Goal: Task Accomplishment & Management: Use online tool/utility

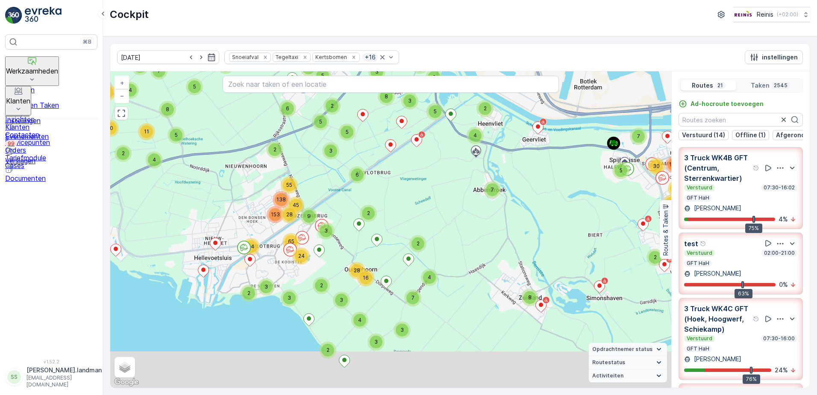
drag, startPoint x: 276, startPoint y: 312, endPoint x: 300, endPoint y: 230, distance: 84.9
click at [300, 231] on circle at bounding box center [302, 237] width 13 height 13
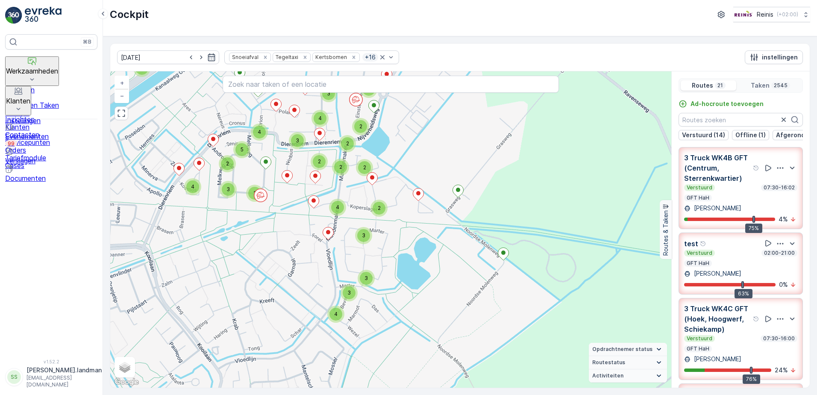
drag, startPoint x: 176, startPoint y: 259, endPoint x: 369, endPoint y: 255, distance: 193.6
click at [369, 255] on div "2 2 2 2 2 2 4 2 2 3 4 3 2 2 2 3 4 2 2 2 2 3 3 2 2 2 2 2 2 3 2 3 3 2 2 3 2 3 2 2…" at bounding box center [390, 229] width 561 height 316
click at [260, 198] on circle at bounding box center [260, 195] width 13 height 13
click at [356, 103] on circle at bounding box center [356, 99] width 13 height 13
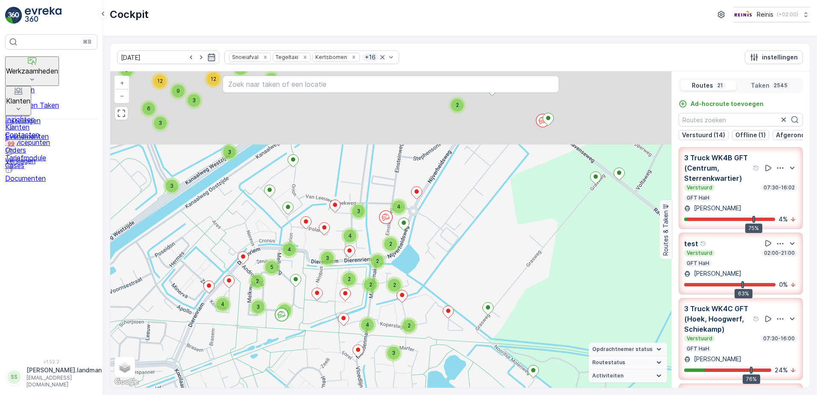
drag, startPoint x: 438, startPoint y: 158, endPoint x: 458, endPoint y: 258, distance: 102.0
click at [467, 274] on div "4 3 3 4 2 2 2 2 2 6 4 2 3 4 2 5 2 2 3 2 2 5 7 3 2 2 3 2 2 2 3 2 4 4 2 3 2 2 2 1…" at bounding box center [390, 229] width 561 height 316
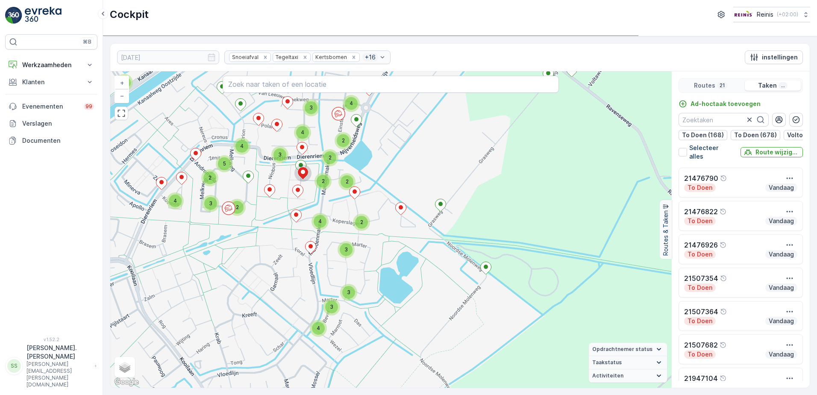
drag, startPoint x: 206, startPoint y: 169, endPoint x: 267, endPoint y: 238, distance: 91.4
click at [267, 238] on div "2 2 2 2 2 2 4 2 2 3 4 3 2 2 2 3 4 2 2 2 2 3 3 2 2 2 2 2 2 3 2 3 3 2 2 3 2 3 2 2…" at bounding box center [390, 229] width 561 height 316
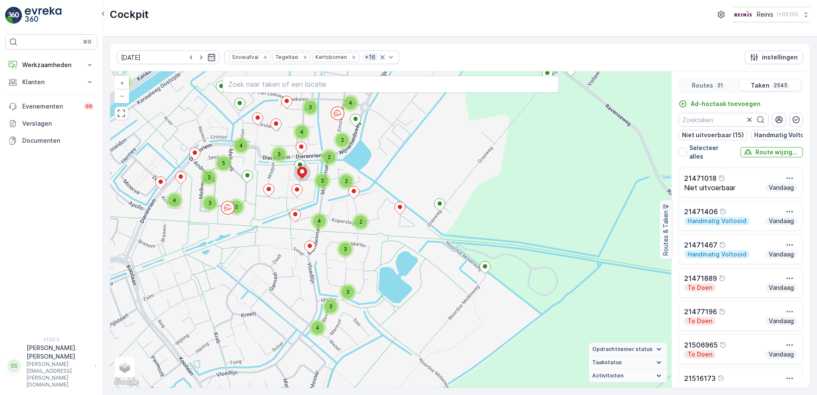
click at [694, 188] on p "Niet uitvoerbaar" at bounding box center [709, 188] width 51 height 8
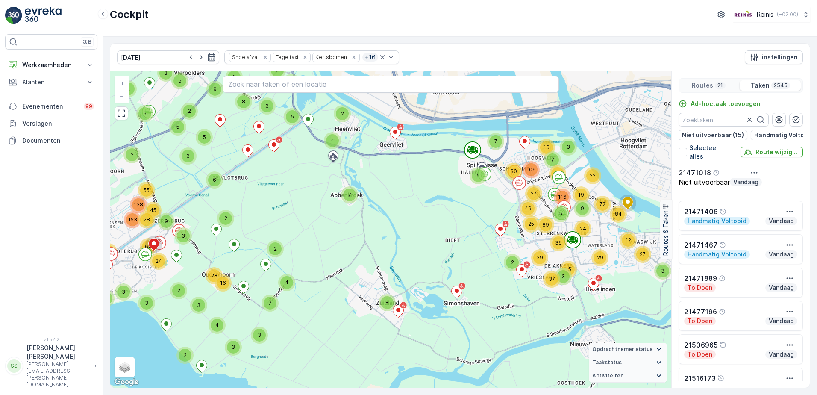
click at [385, 11] on div "Cockpit Reinis ( +02:00 )" at bounding box center [460, 14] width 700 height 15
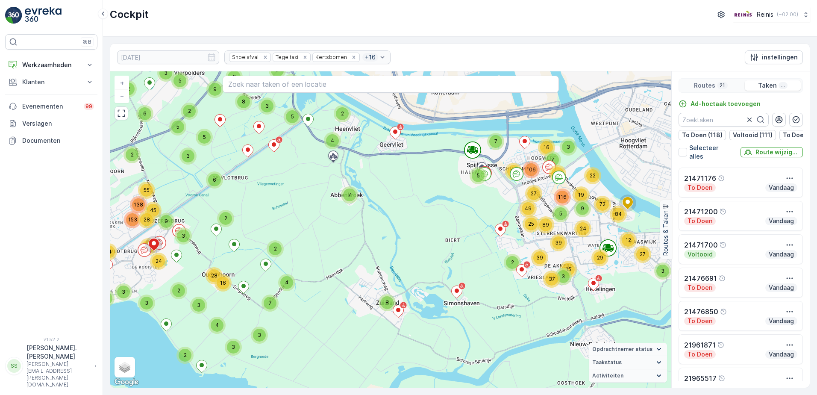
click at [383, 238] on div "4 5 3 7 3 15 27 2 39 7 2 12 24 37 29 8 9 84 72 19 5 22 3 27 16 29 106 49 89 7 1…" at bounding box center [390, 229] width 561 height 316
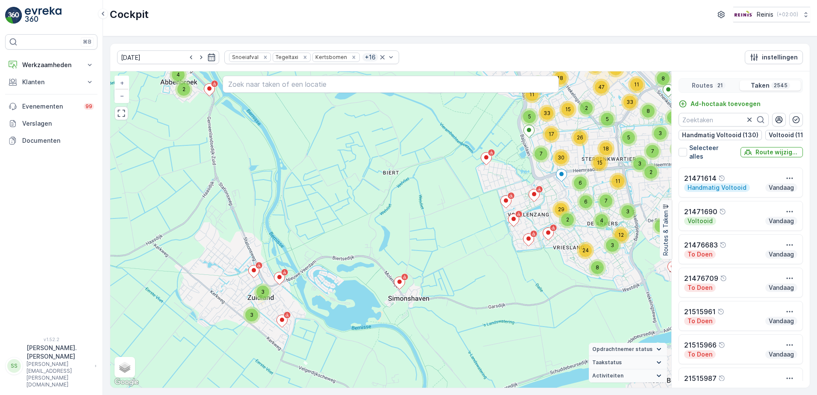
drag, startPoint x: 373, startPoint y: 260, endPoint x: 500, endPoint y: 296, distance: 132.6
click at [500, 296] on div "4 2 4 3 2 5 3 7 2 6 6 25 3 4 3 12 9 29 16 2 11 5 4 6 4 2 4 3 3 11 24 2 5 8 5 13…" at bounding box center [390, 229] width 561 height 316
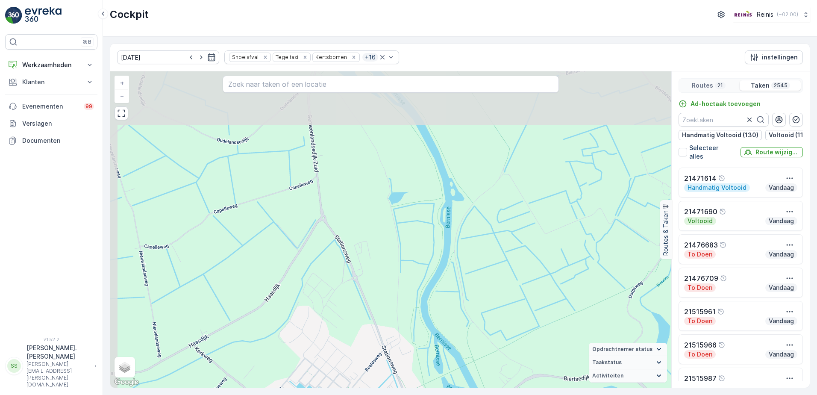
drag, startPoint x: 227, startPoint y: 219, endPoint x: 285, endPoint y: 305, distance: 103.7
click at [281, 335] on div "2 2 3 2 2 2 3 2 3 2 2 4 2 4 3 2 2 6 4 6 10 2 2 6 8 2 3 2 2 2 5 2 2 2 2 2 2 2 3 …" at bounding box center [390, 229] width 561 height 316
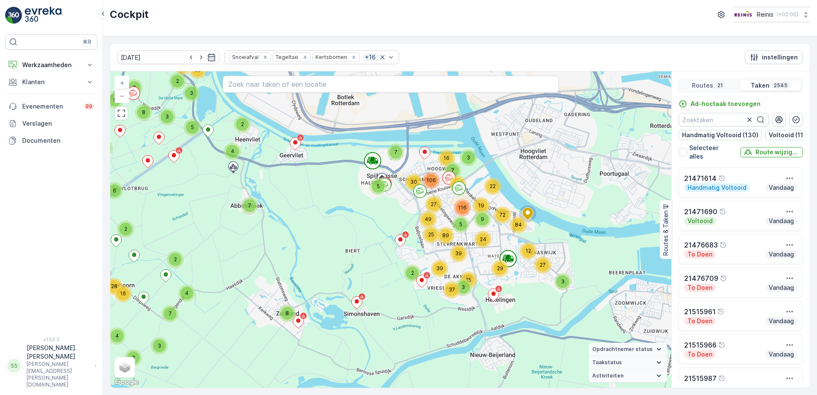
drag, startPoint x: 423, startPoint y: 226, endPoint x: 395, endPoint y: 232, distance: 28.8
click at [397, 233] on div "3 2 2 6 4 4 3 4 4 4 8 65 2 2 5 4 4 5 6 5 4 7 2 6 2 4 11 2 14 10 4 4 8 7 4 8 2 4…" at bounding box center [390, 229] width 561 height 316
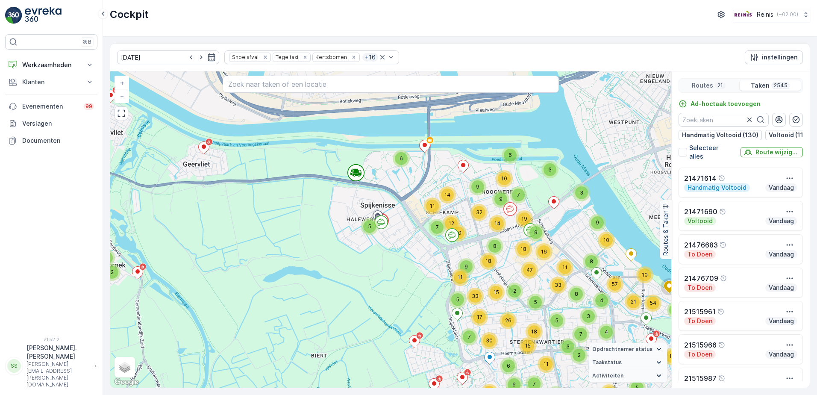
drag, startPoint x: 375, startPoint y: 202, endPoint x: 379, endPoint y: 263, distance: 61.3
click at [389, 269] on div "2 2 2 2 4 2 2 2 2 3 4 5 3 2 4 9 11 21 18 2 3 2 3 3 6 4 2 2 4 4 3 2 3 5 9 4 5 4 …" at bounding box center [390, 229] width 561 height 316
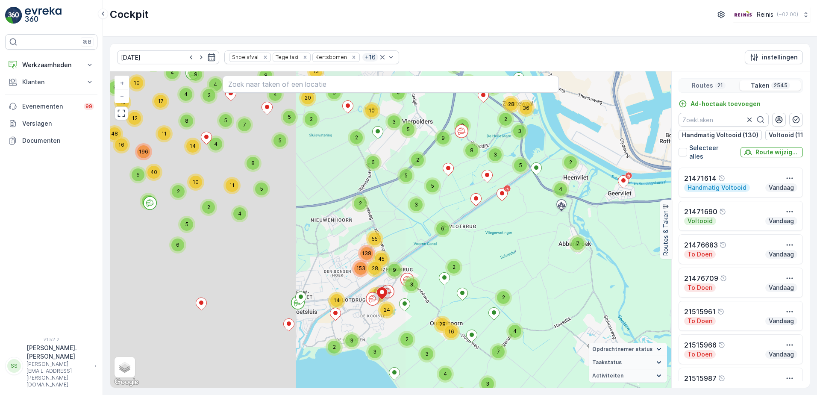
drag, startPoint x: 383, startPoint y: 292, endPoint x: 680, endPoint y: 248, distance: 299.8
click at [680, 248] on div "3 2 2 6 4 4 3 4 4 4 8 65 2 2 5 4 4 5 6 5 4 7 2 6 2 4 11 2 14 10 4 4 8 7 4 8 2 4…" at bounding box center [459, 229] width 699 height 316
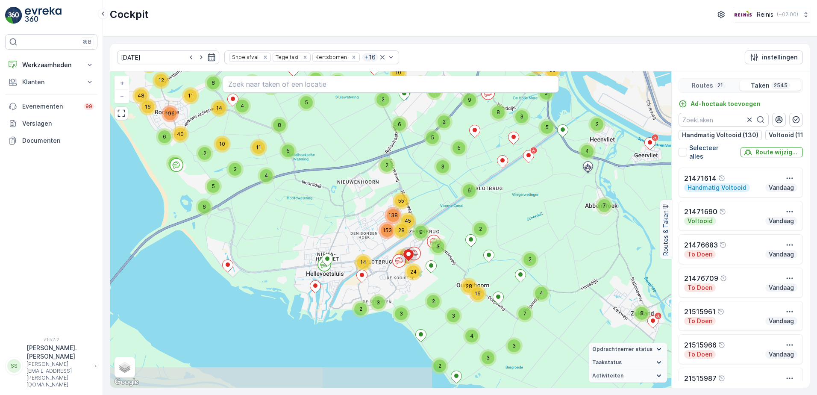
drag, startPoint x: 350, startPoint y: 253, endPoint x: 377, endPoint y: 214, distance: 46.9
click at [377, 214] on div "3 2 2 6 4 4 3 4 4 4 8 65 2 2 5 4 4 5 6 5 4 7 2 6 2 4 11 2 14 10 4 4 8 7 4 8 2 4…" at bounding box center [390, 229] width 561 height 316
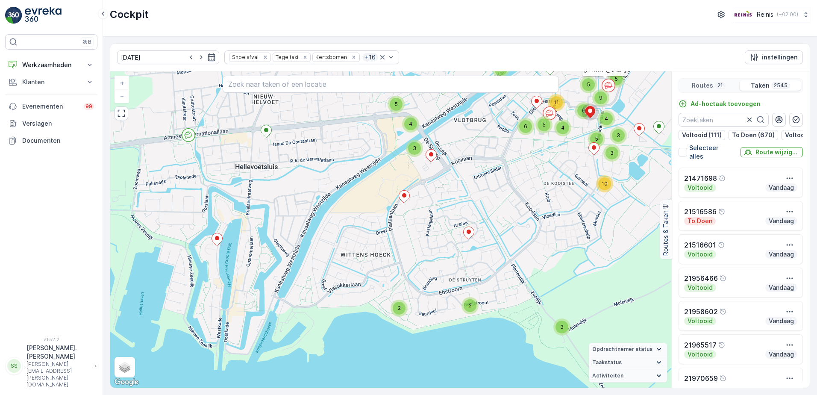
drag, startPoint x: 327, startPoint y: 328, endPoint x: 309, endPoint y: 207, distance: 122.2
click at [309, 207] on div "2 2 3 2 2 2 3 2 3 2 2 4 2 4 3 2 2 6 4 6 10 2 2 6 8 2 3 2 2 2 5 2 2 2 2 2 2 2 3 …" at bounding box center [390, 229] width 561 height 316
